Goal: Task Accomplishment & Management: Manage account settings

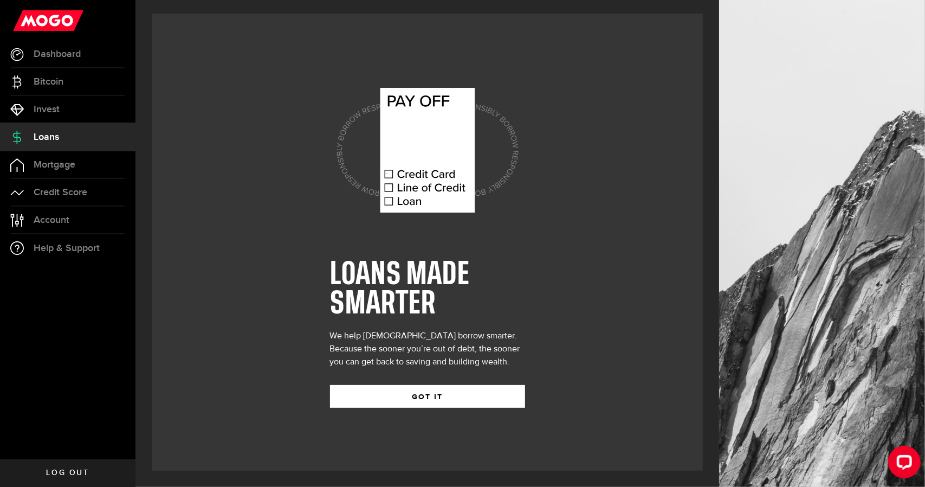
click at [35, 166] on span "Mortgage" at bounding box center [55, 165] width 42 height 10
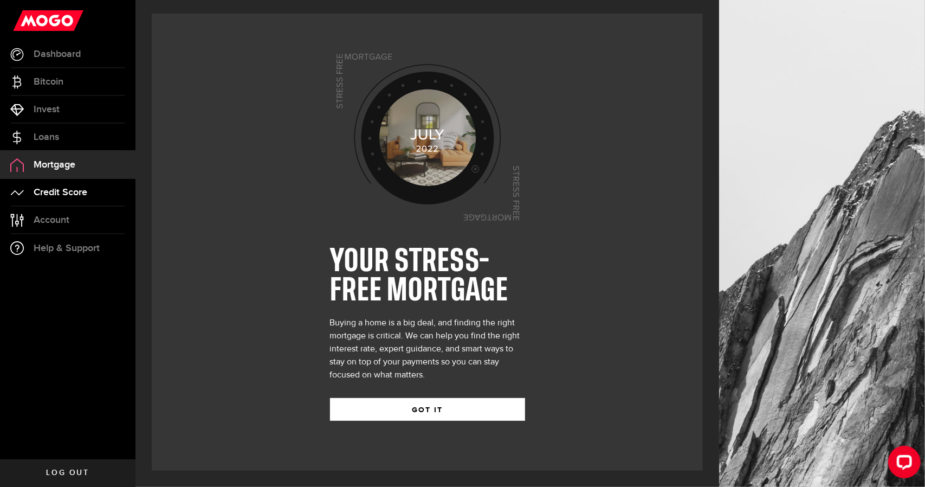
click at [38, 189] on span "Credit Score" at bounding box center [61, 193] width 54 height 10
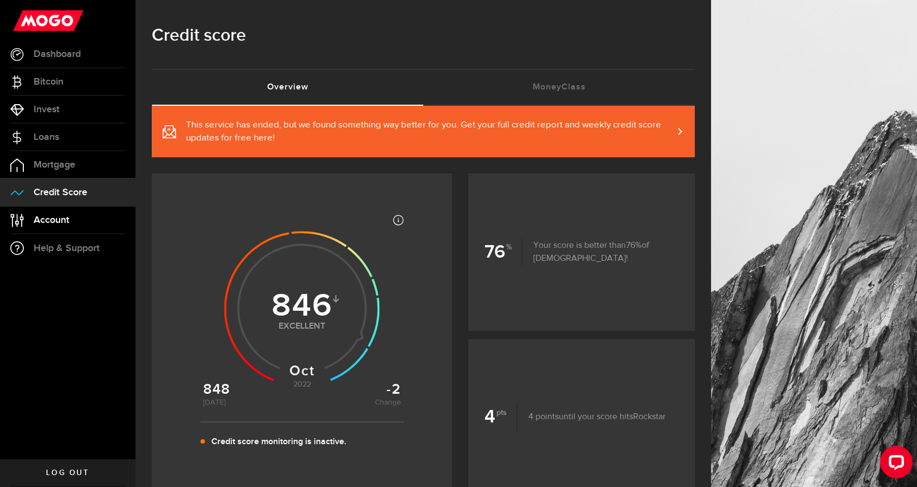
click at [63, 216] on span "Account" at bounding box center [52, 220] width 36 height 10
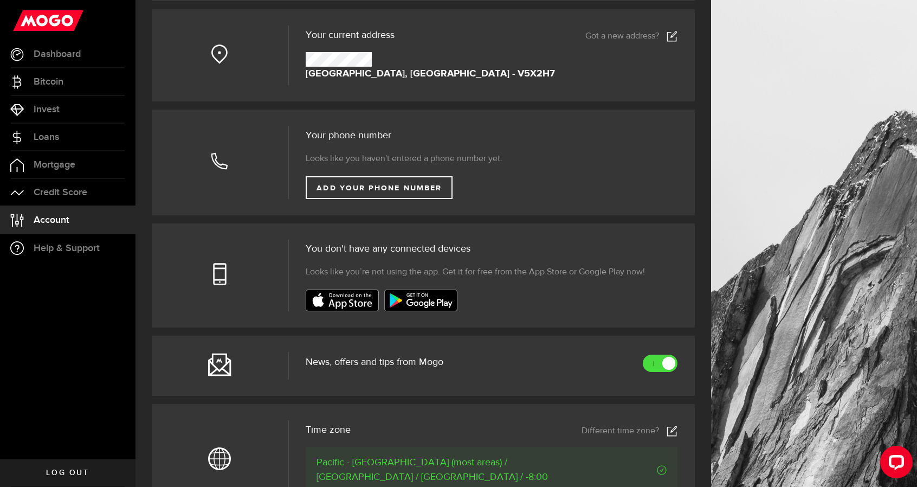
scroll to position [271, 0]
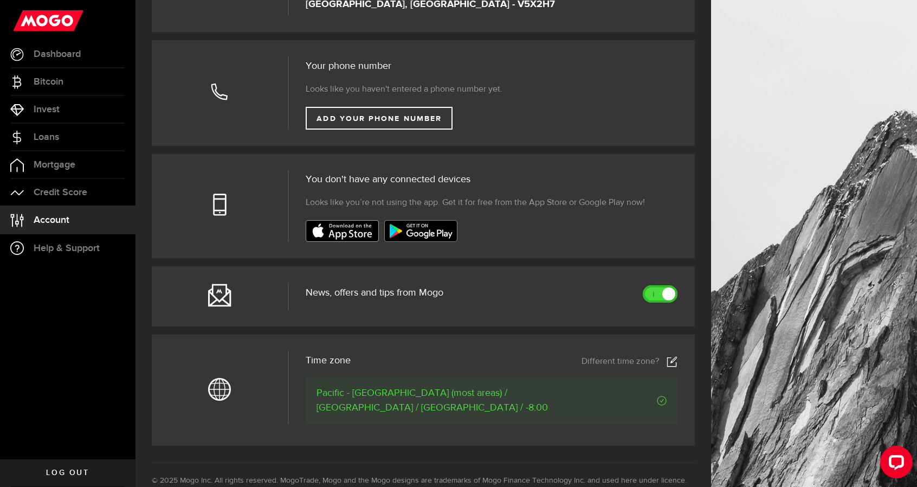
click at [670, 294] on link at bounding box center [660, 293] width 35 height 17
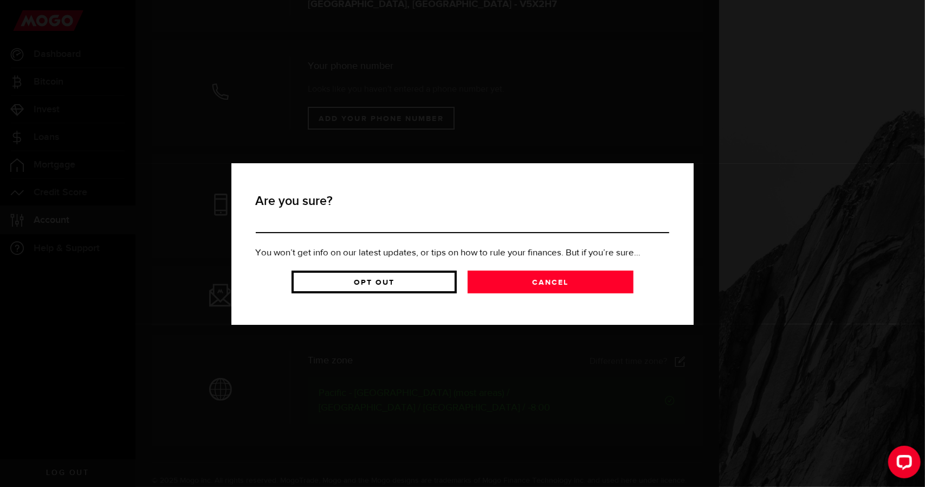
click at [435, 286] on link "Opt Out" at bounding box center [374, 281] width 165 height 23
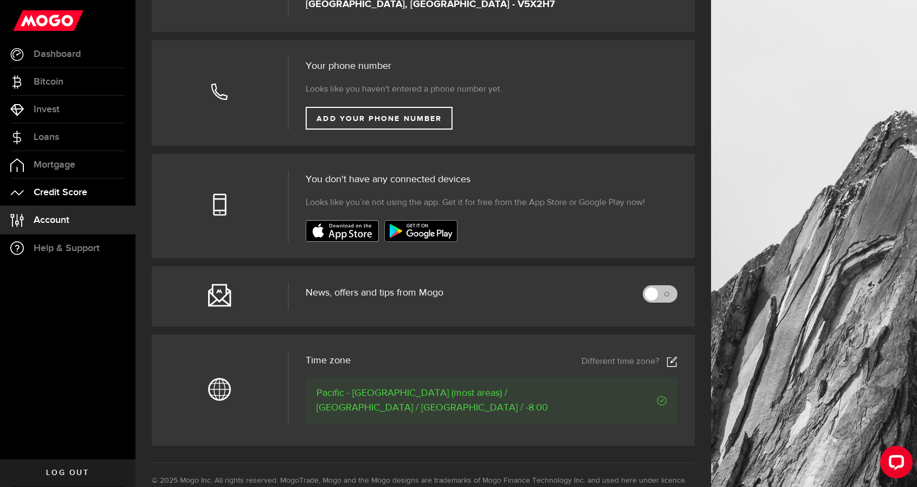
click at [59, 196] on span "Credit Score" at bounding box center [61, 193] width 54 height 10
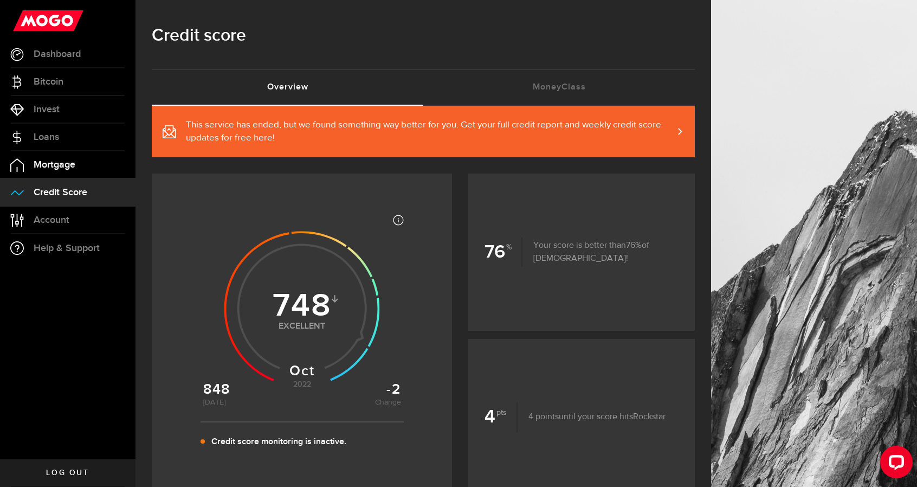
click at [67, 163] on span "Mortgage" at bounding box center [55, 165] width 42 height 10
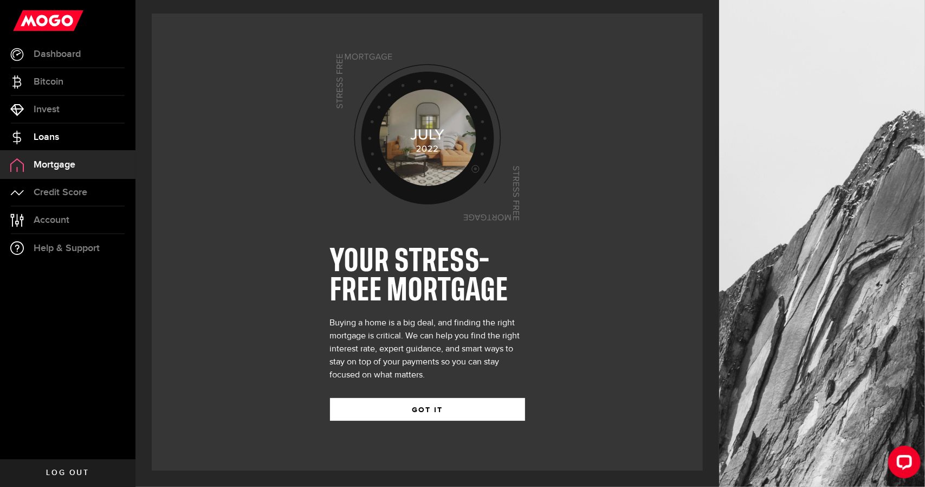
click at [69, 129] on link "Loans" at bounding box center [68, 137] width 136 height 27
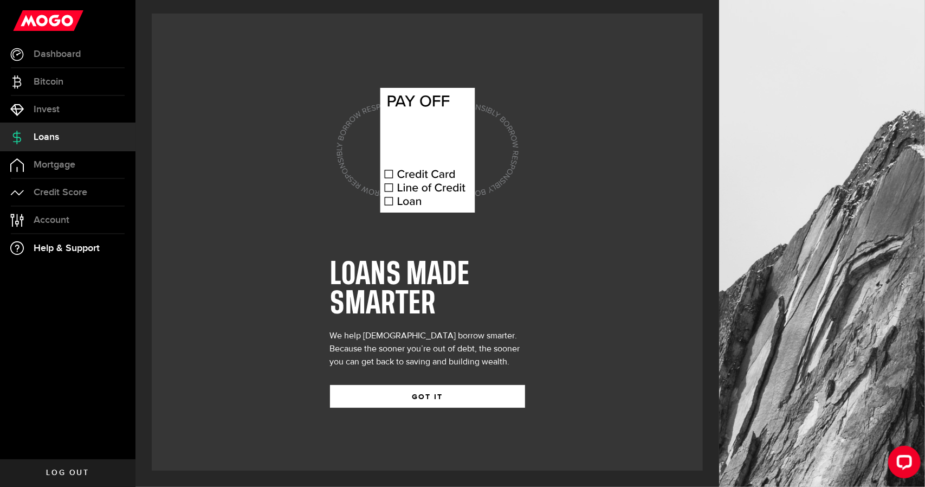
click at [75, 250] on span "Help & Support" at bounding box center [67, 248] width 66 height 10
click at [49, 66] on link "Dashboard" at bounding box center [68, 54] width 136 height 27
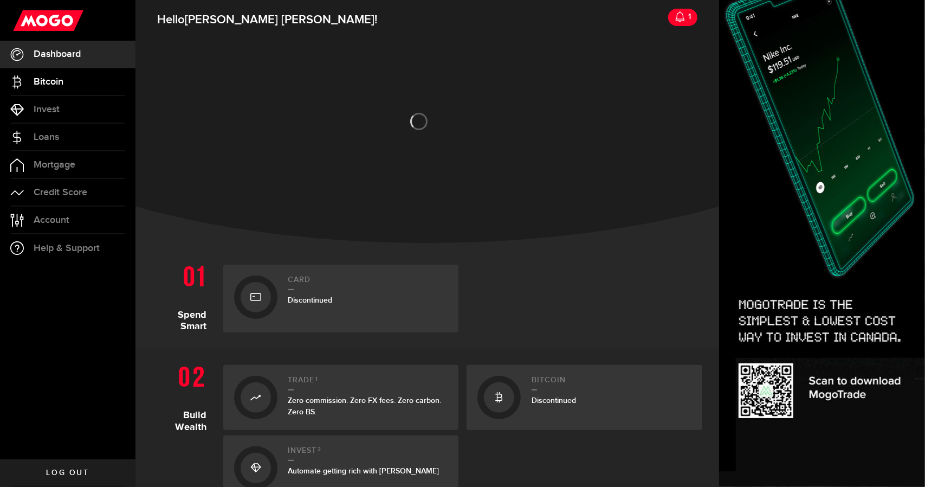
click at [49, 83] on span "Bitcoin" at bounding box center [49, 82] width 30 height 10
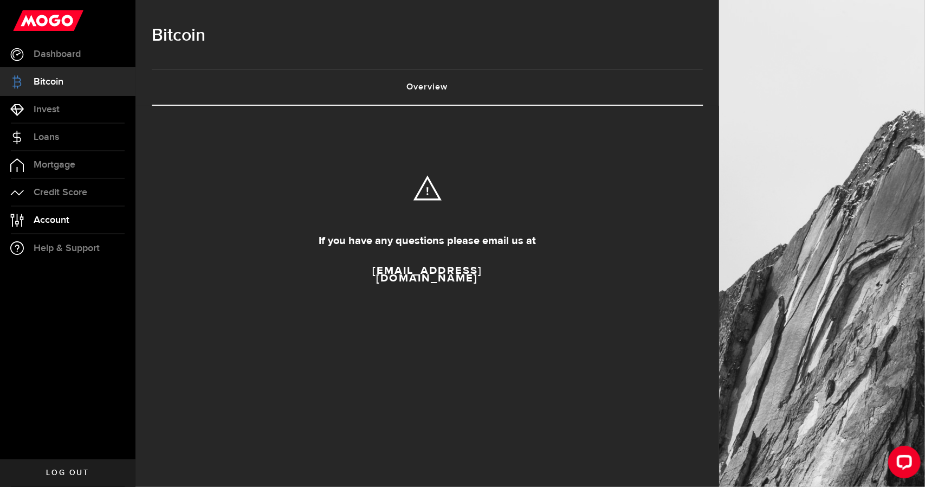
click at [65, 217] on span "Account" at bounding box center [52, 220] width 36 height 10
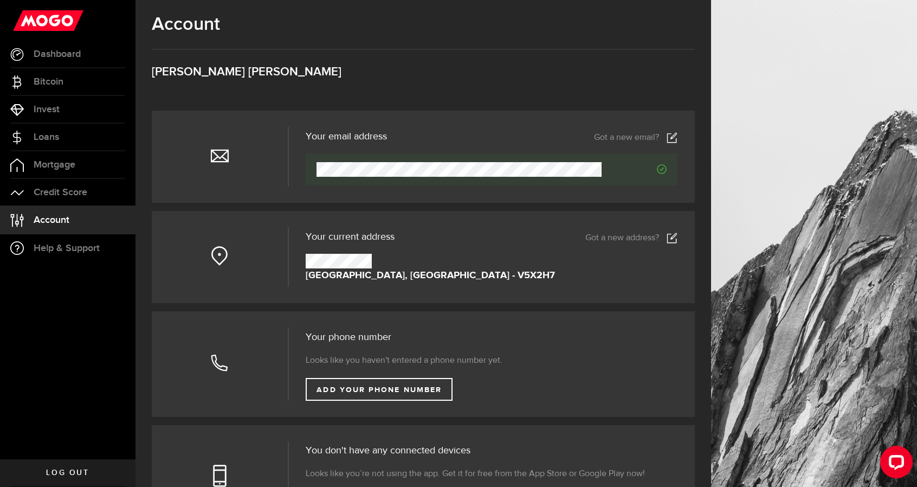
click at [647, 139] on link "Got a new email?" at bounding box center [635, 137] width 83 height 11
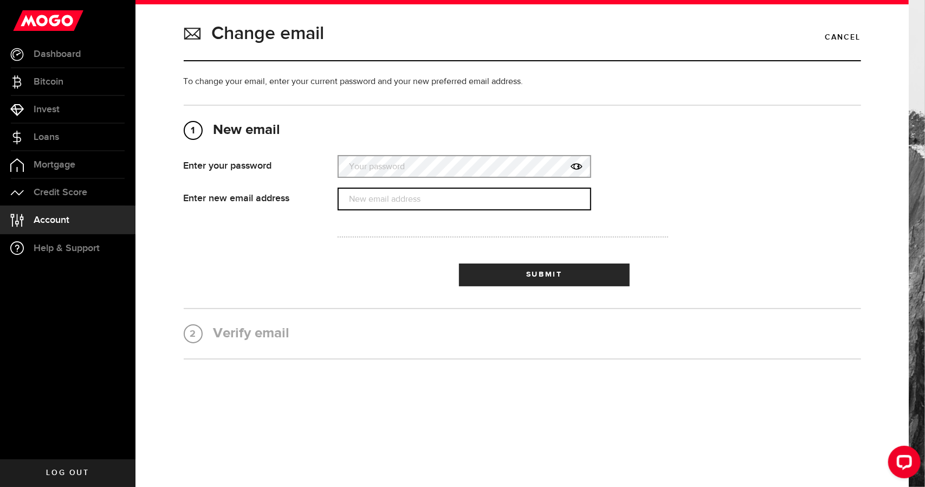
type input "[EMAIL_ADDRESS][DOMAIN_NAME]"
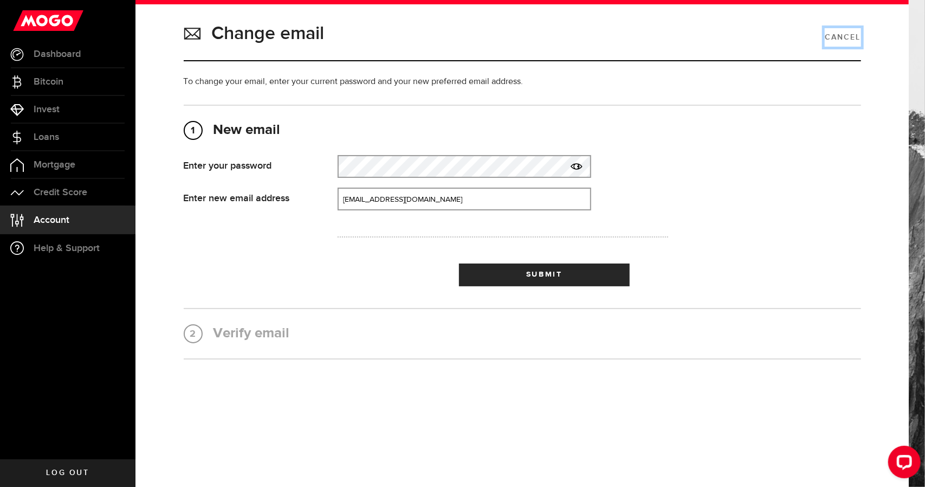
click at [834, 34] on link "Cancel" at bounding box center [843, 37] width 36 height 18
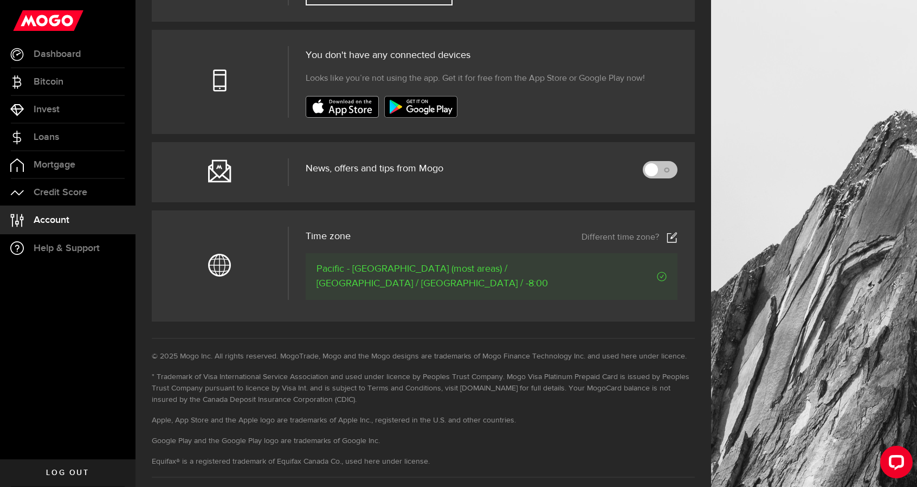
scroll to position [416, 0]
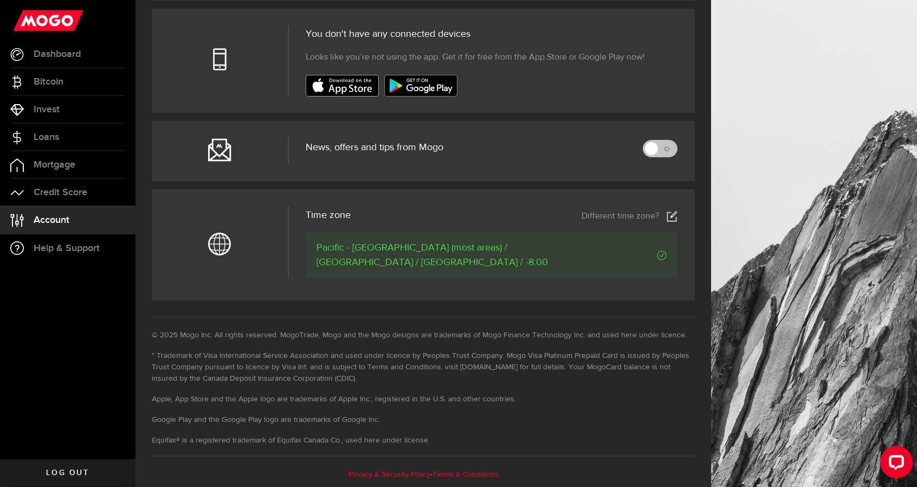
click at [407, 470] on link "Privacy & Security Policy" at bounding box center [390, 474] width 82 height 8
